Goal: Navigation & Orientation: Find specific page/section

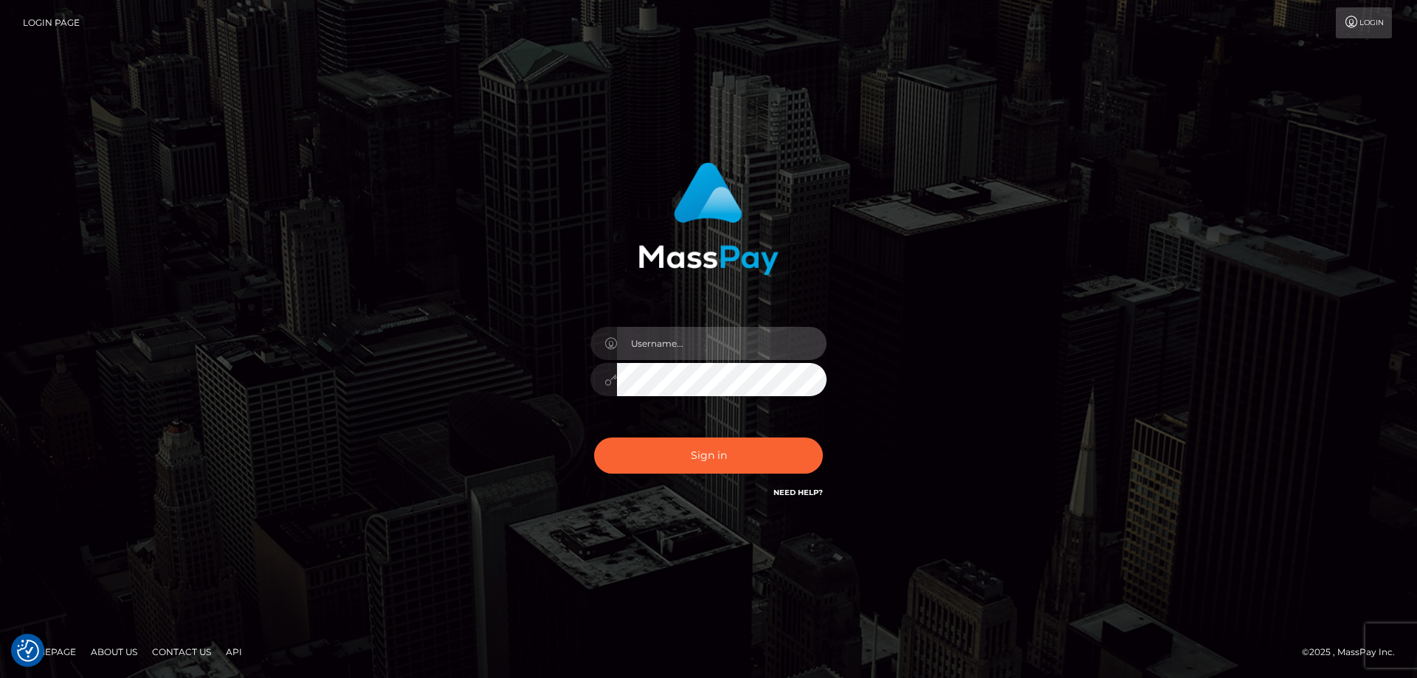
click at [658, 350] on input "text" at bounding box center [722, 343] width 210 height 33
click at [0, 677] on com-1password-button at bounding box center [0, 678] width 0 height 0
type input "emi.throne"
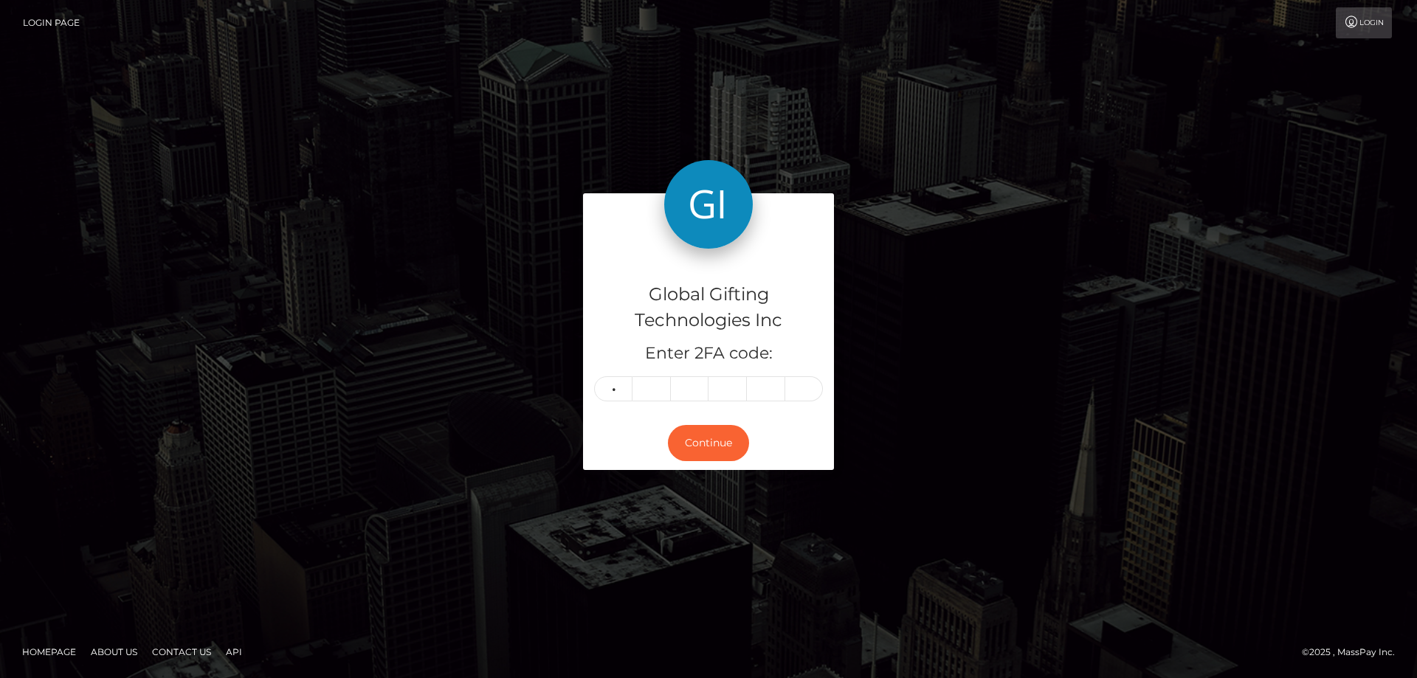
type input "2"
type input "0"
type input "1"
type input "6"
type input "9"
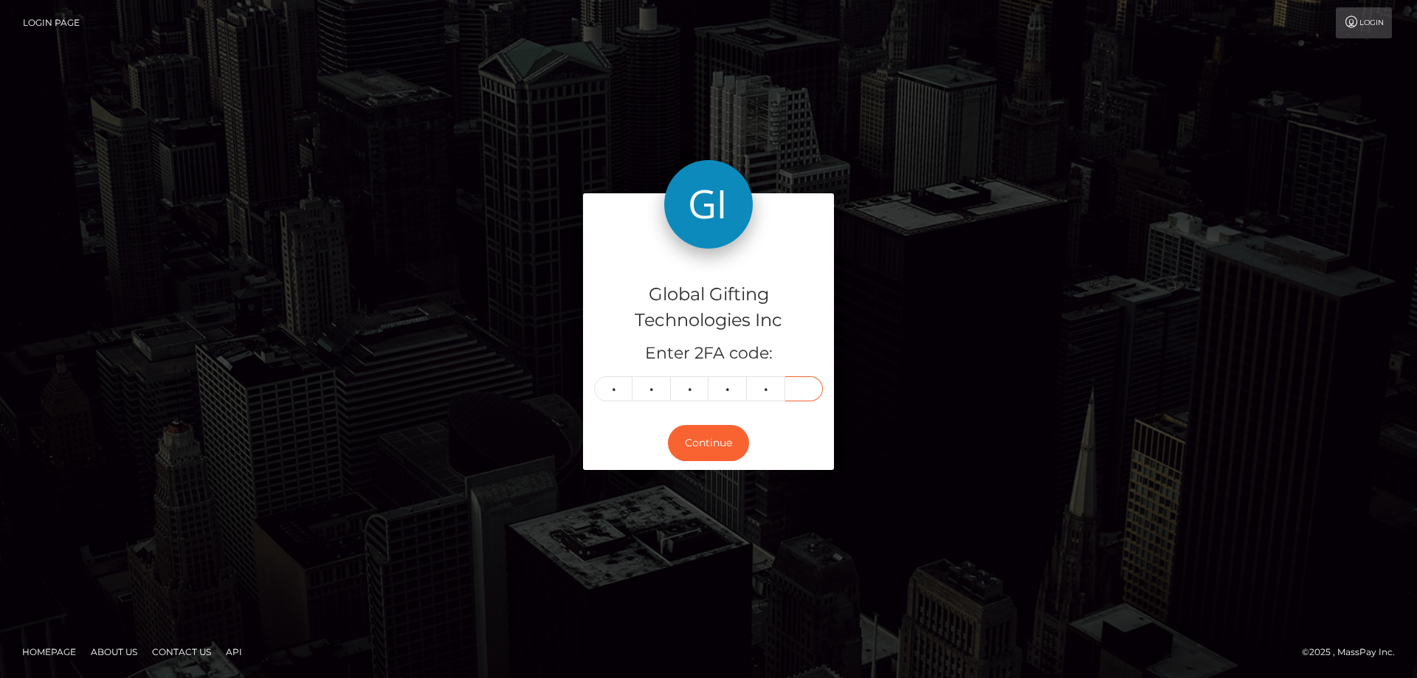
type input "8"
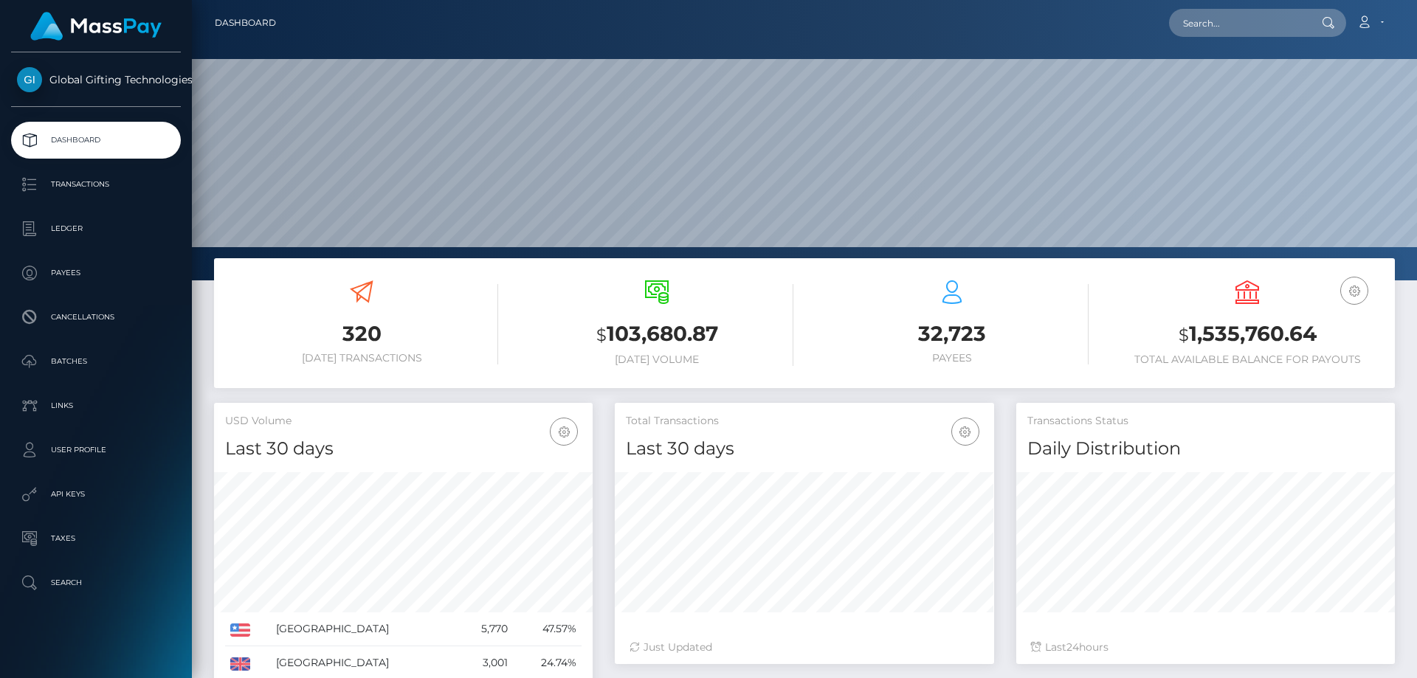
scroll to position [262, 379]
click at [245, 21] on link "Dashboard" at bounding box center [245, 22] width 61 height 31
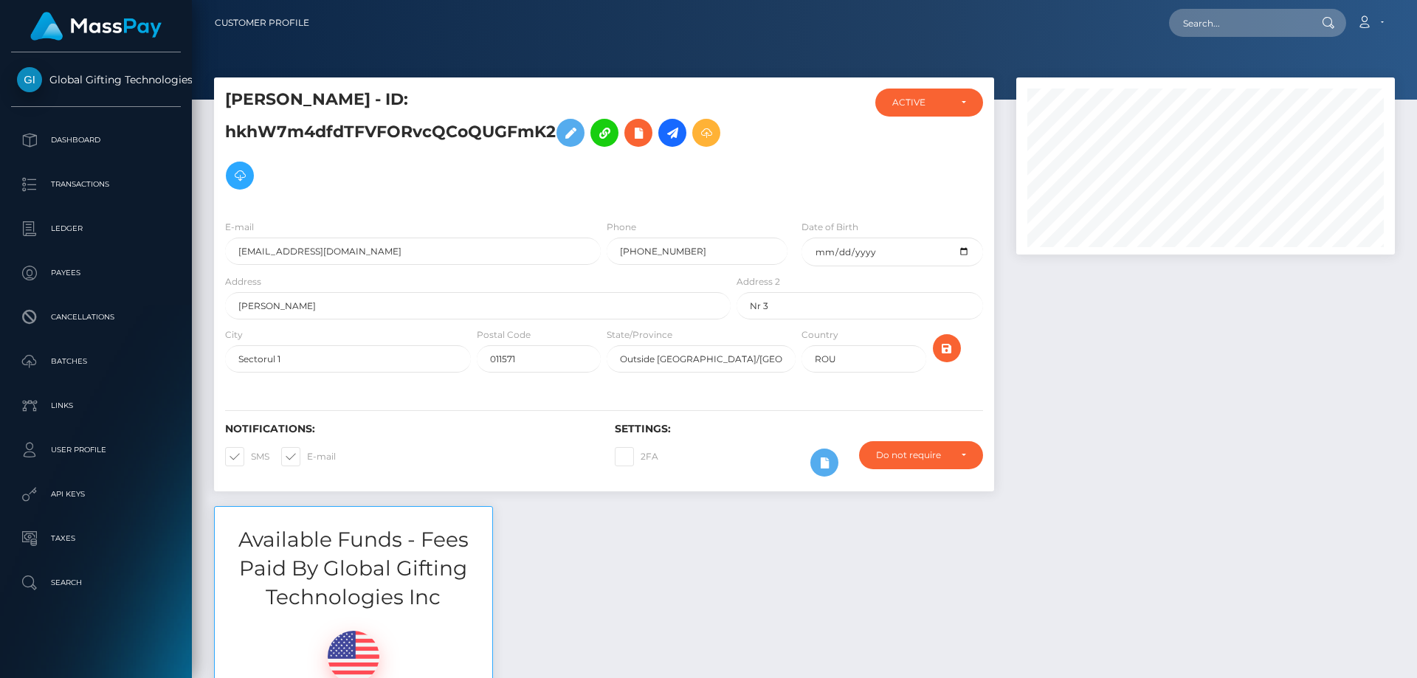
scroll to position [177, 379]
